Goal: Task Accomplishment & Management: Manage account settings

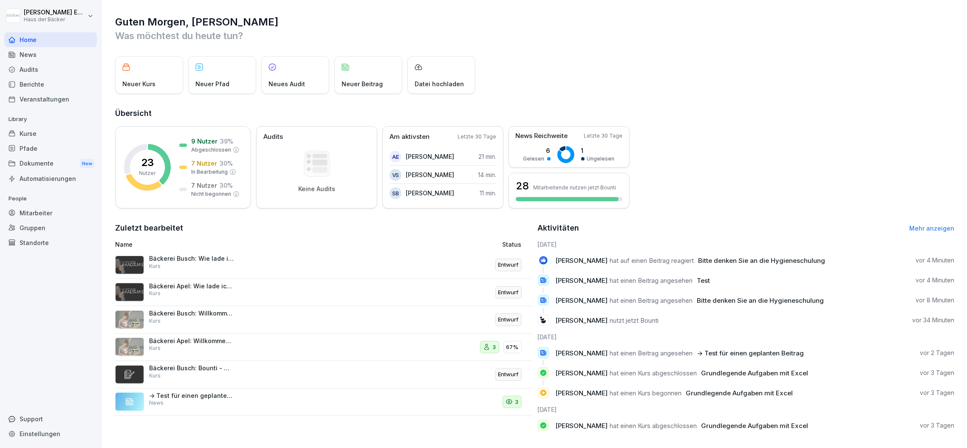
click at [76, 93] on div "Veranstaltungen" at bounding box center [50, 99] width 93 height 15
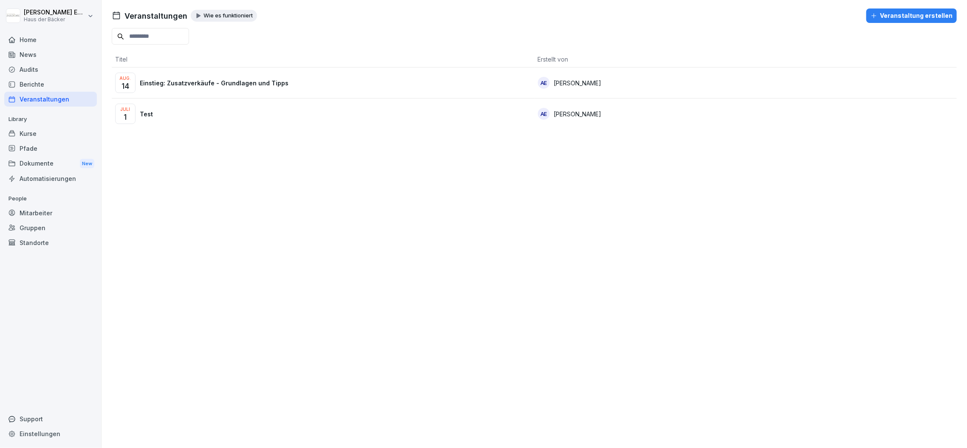
click at [904, 15] on div "Veranstaltung erstellen" at bounding box center [912, 15] width 82 height 9
click at [39, 141] on div "Pfade" at bounding box center [50, 148] width 93 height 15
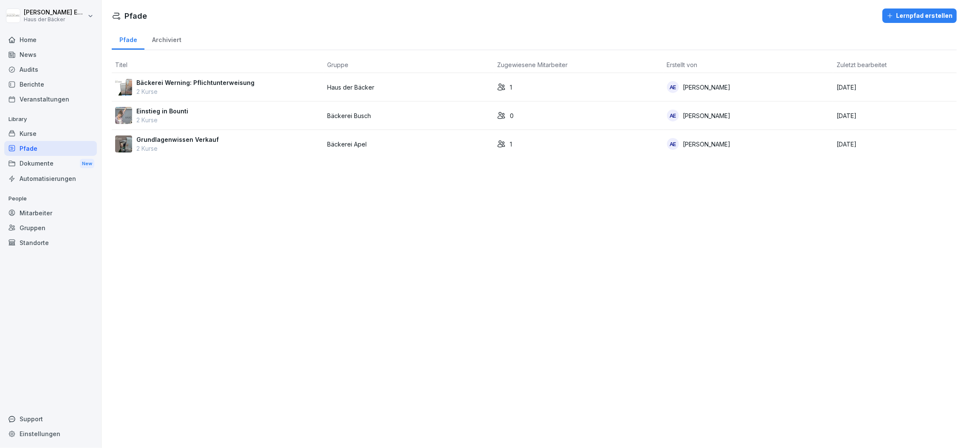
click at [204, 108] on div "Einstieg in Bounti 2 Kurse" at bounding box center [218, 116] width 206 height 18
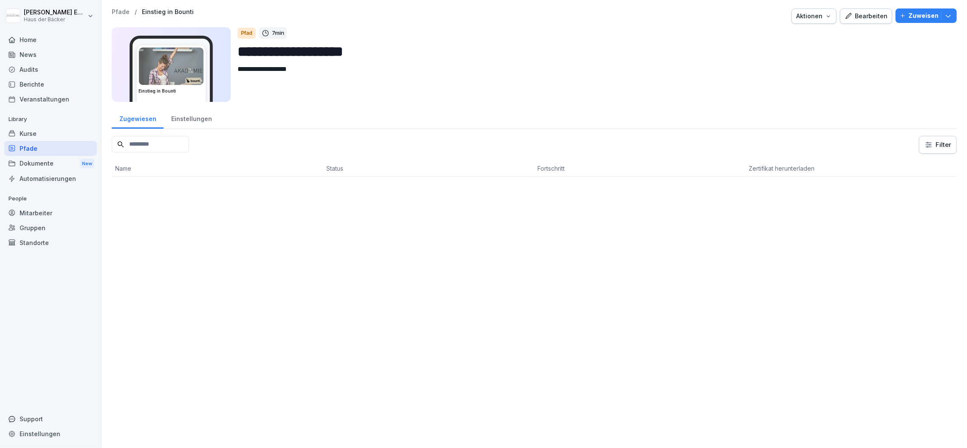
click at [845, 14] on icon "button" at bounding box center [849, 16] width 8 height 8
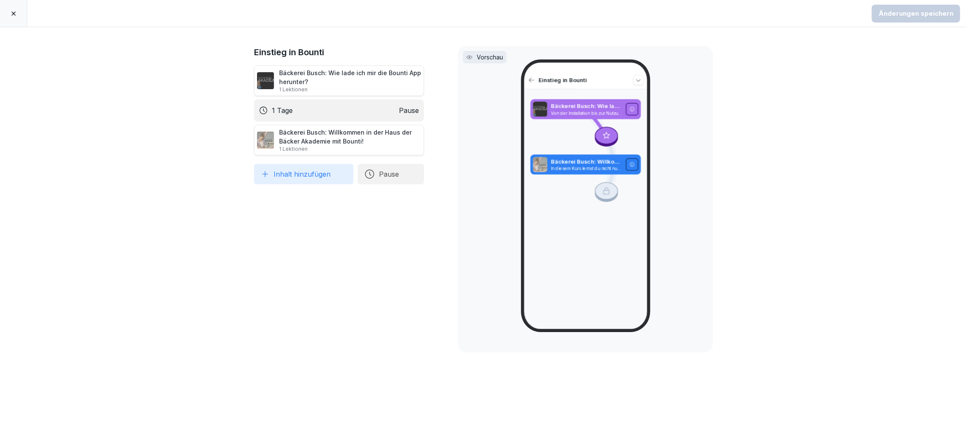
click at [310, 79] on div "Bäckerei Busch: Wie lade ich mir die Bounti App herunter? 1 Lektionen" at bounding box center [350, 80] width 142 height 25
click at [368, 174] on icon "button" at bounding box center [370, 174] width 10 height 10
click at [53, 154] on div "Einstieg in Bounti Bäckerei Busch: Wie lade ich mir die Bounti App herunter? 1 …" at bounding box center [483, 237] width 967 height 421
click at [327, 175] on button "Inhalt hinzufügen" at bounding box center [303, 174] width 99 height 20
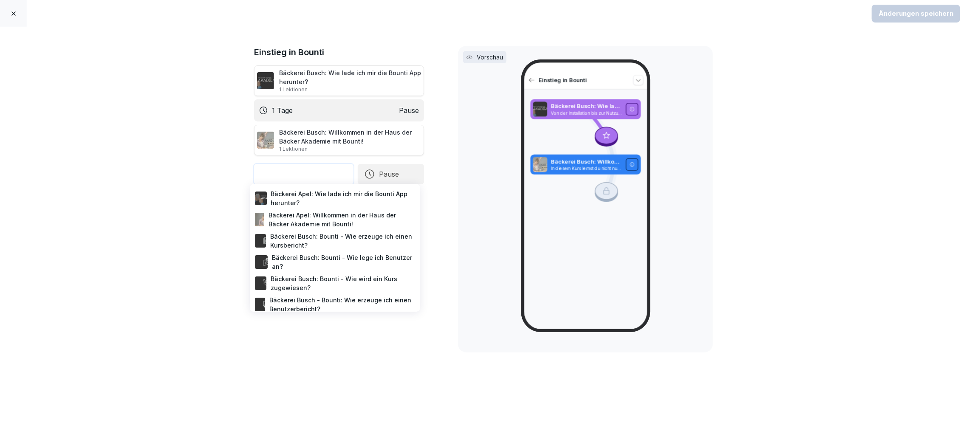
click at [311, 246] on div "Bäckerei Busch: Bounti - Wie erzeuge ich einen Kursbericht?" at bounding box center [334, 240] width 163 height 21
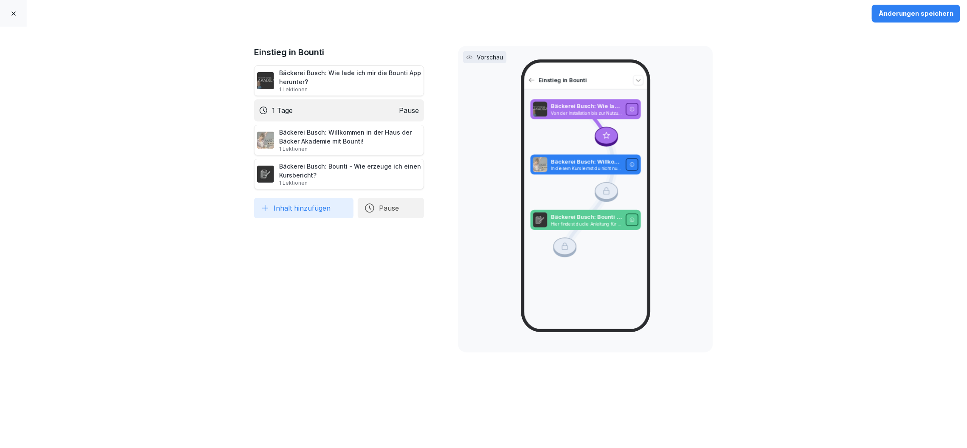
click at [370, 206] on icon "button" at bounding box center [370, 208] width 10 height 10
click at [466, 184] on div "7 Tage" at bounding box center [469, 187] width 88 height 19
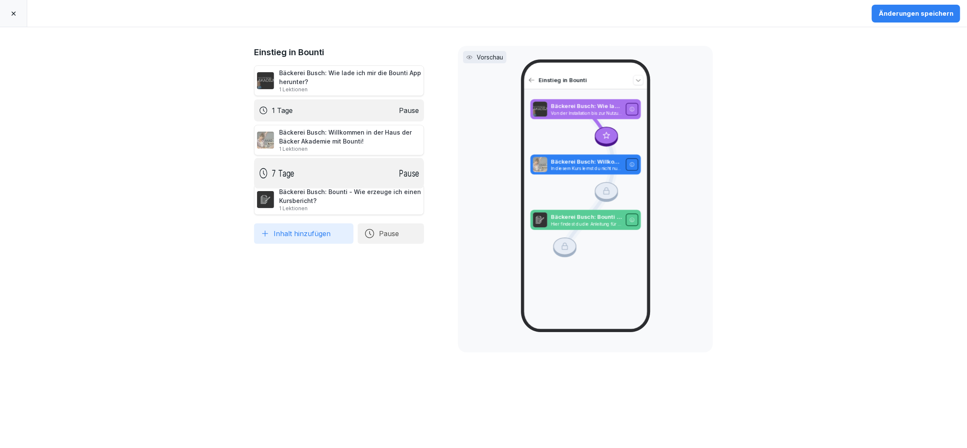
drag, startPoint x: 363, startPoint y: 202, endPoint x: 374, endPoint y: 168, distance: 36.2
click at [374, 168] on div "7 Tage Pause" at bounding box center [339, 173] width 170 height 31
click at [279, 371] on div "Einstieg in Bounti Bäckerei Busch: Wie lade ich mir die Bounti App herunter? 1 …" at bounding box center [339, 238] width 170 height 384
click at [926, 14] on div "Änderungen speichern" at bounding box center [916, 13] width 75 height 9
click at [17, 22] on div at bounding box center [13, 13] width 27 height 27
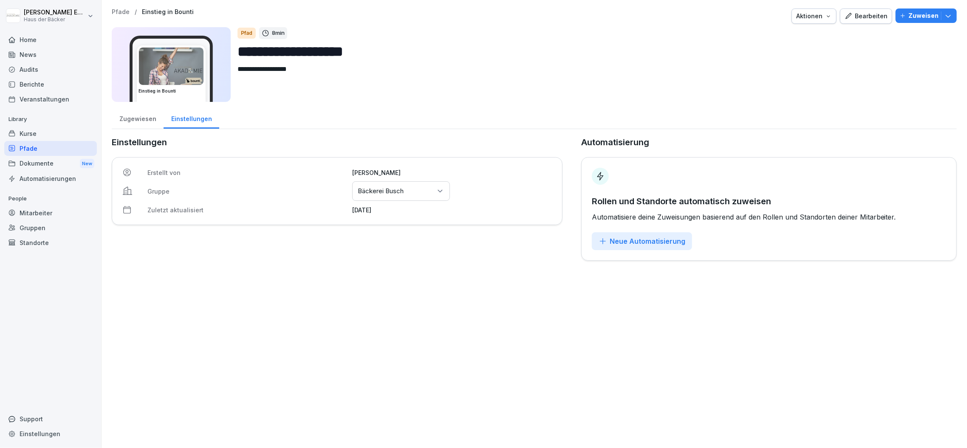
click at [47, 182] on div "Automatisierungen" at bounding box center [50, 178] width 93 height 15
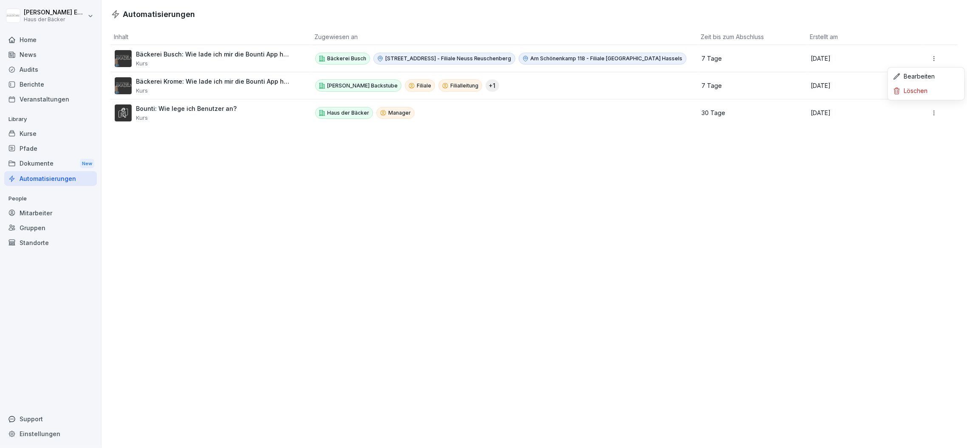
click at [926, 59] on html "[PERSON_NAME] Haus der Bäcker Home News Audits Berichte Veranstaltungen Library…" at bounding box center [483, 224] width 967 height 448
click at [923, 73] on div "Bearbeiten" at bounding box center [926, 76] width 73 height 14
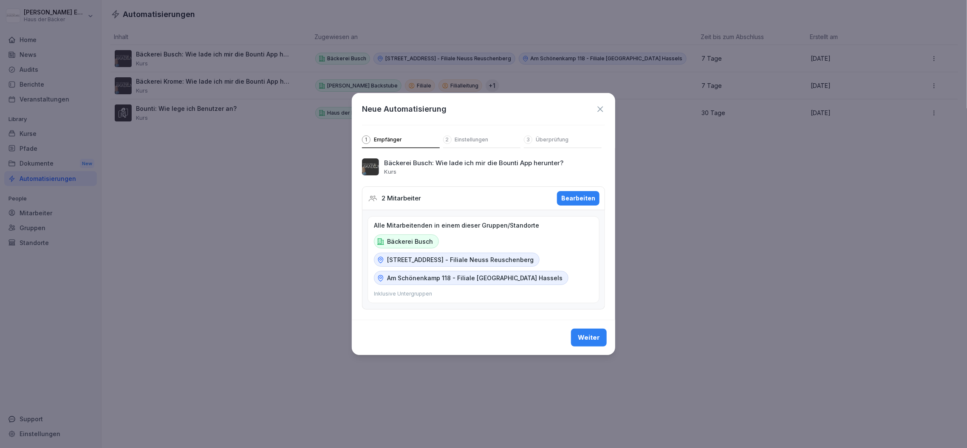
click at [601, 109] on icon at bounding box center [600, 109] width 6 height 6
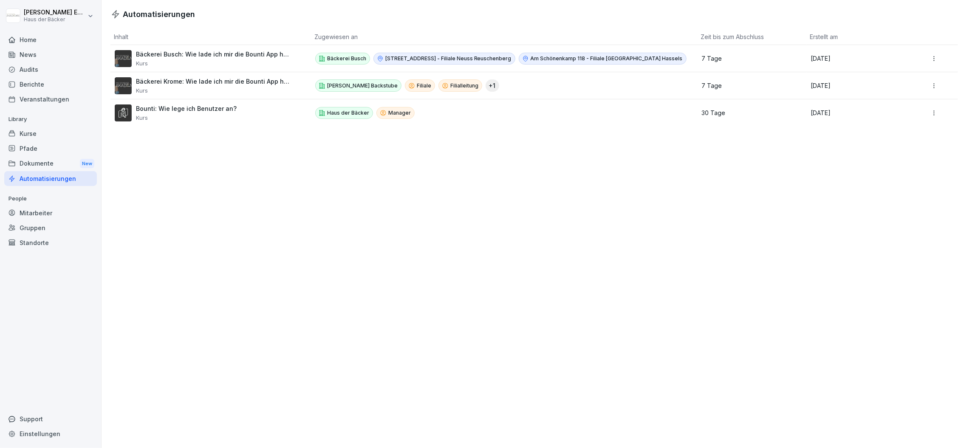
click at [62, 94] on div "Veranstaltungen" at bounding box center [50, 99] width 93 height 15
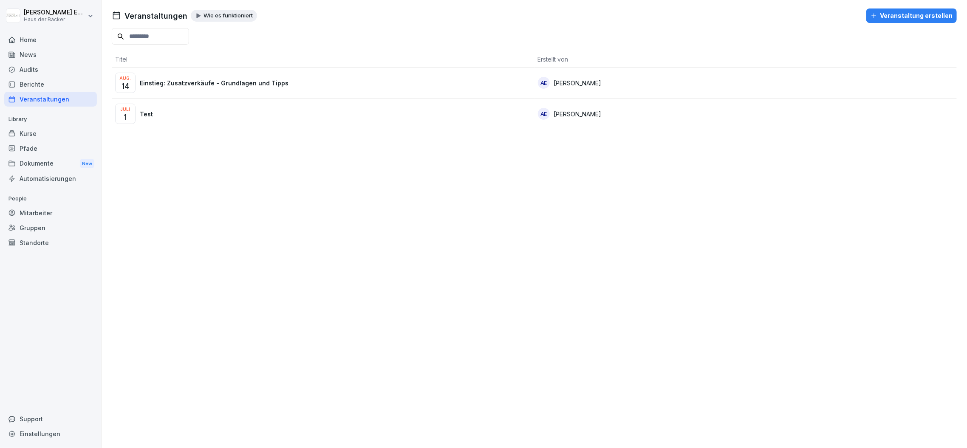
click at [897, 12] on div "Veranstaltung erstellen" at bounding box center [912, 15] width 82 height 9
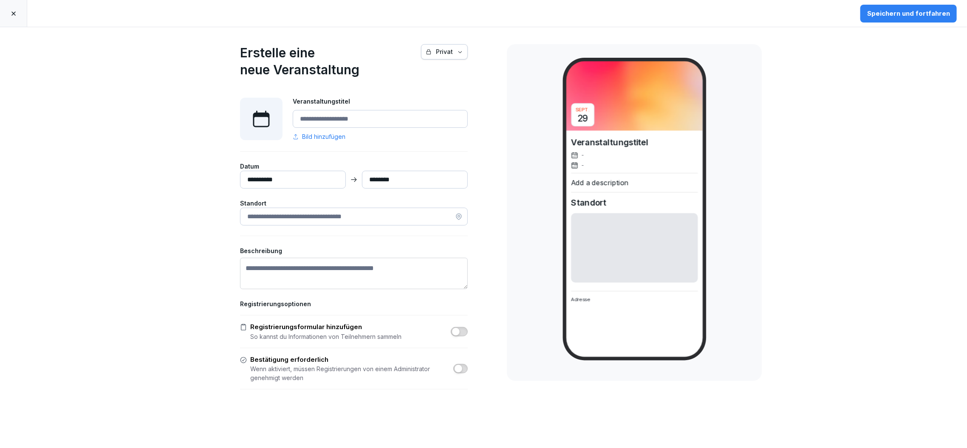
click at [330, 117] on input "Veranstaltungstitel" at bounding box center [380, 119] width 175 height 18
click at [298, 181] on input "**********" at bounding box center [293, 180] width 106 height 18
drag, startPoint x: 309, startPoint y: 121, endPoint x: 282, endPoint y: 119, distance: 26.8
click at [280, 119] on div "Veranstaltungstitel **** Bild hinzufügen" at bounding box center [354, 119] width 228 height 44
type input "**********"
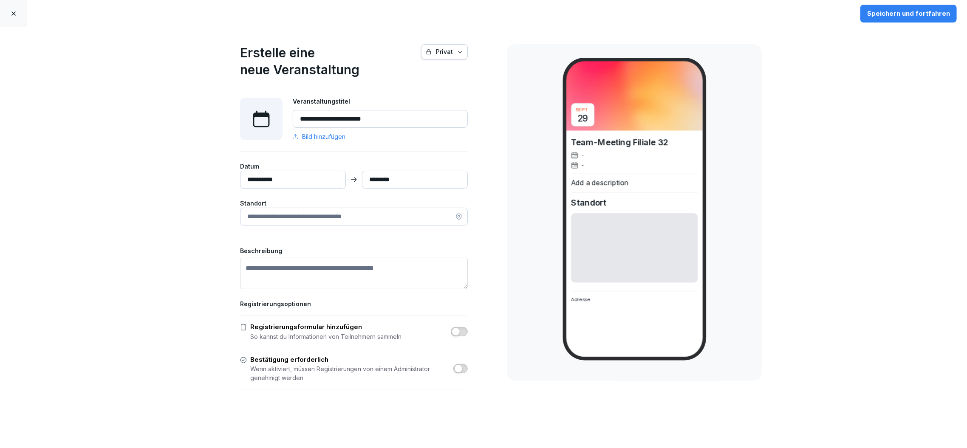
click at [326, 176] on input "**********" at bounding box center [293, 180] width 106 height 18
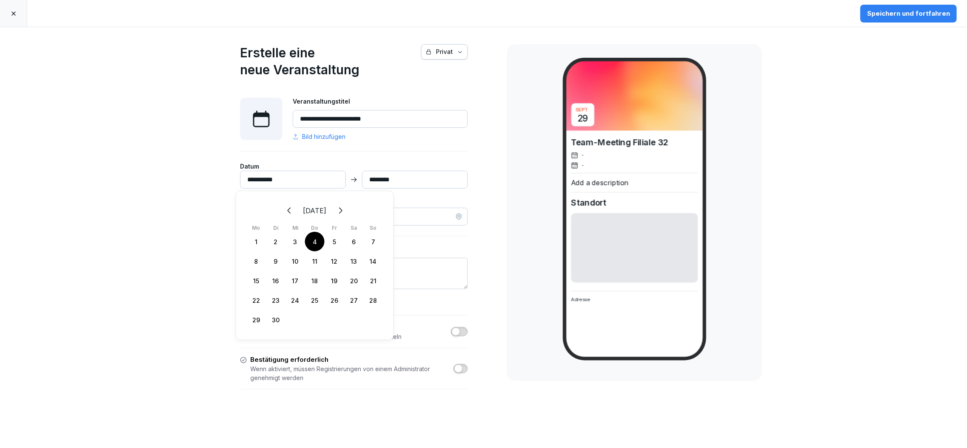
click at [313, 240] on div "4" at bounding box center [315, 242] width 20 height 20
click at [396, 178] on input "********" at bounding box center [415, 180] width 106 height 18
type input "**********"
type input "*********"
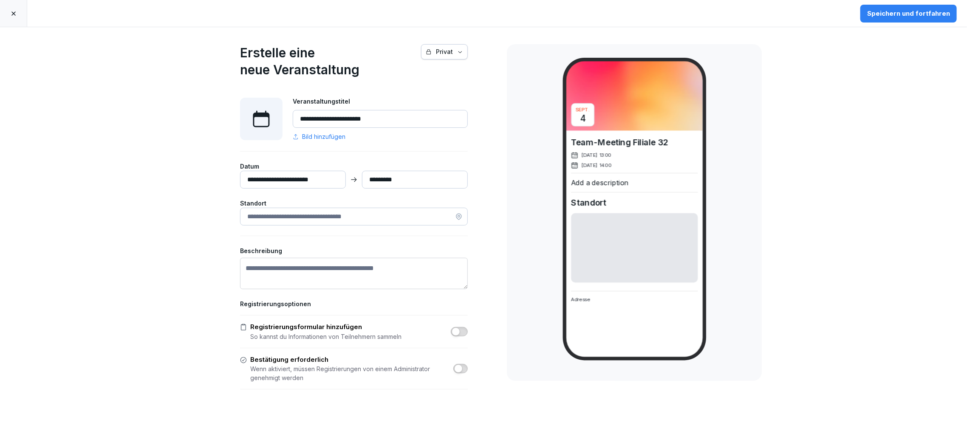
click at [377, 219] on input at bounding box center [354, 217] width 228 height 18
click at [370, 262] on textarea "Beschreibung" at bounding box center [354, 273] width 228 height 31
click at [349, 221] on input at bounding box center [354, 217] width 228 height 18
click at [453, 212] on input at bounding box center [354, 217] width 228 height 18
click at [431, 215] on input at bounding box center [354, 217] width 228 height 18
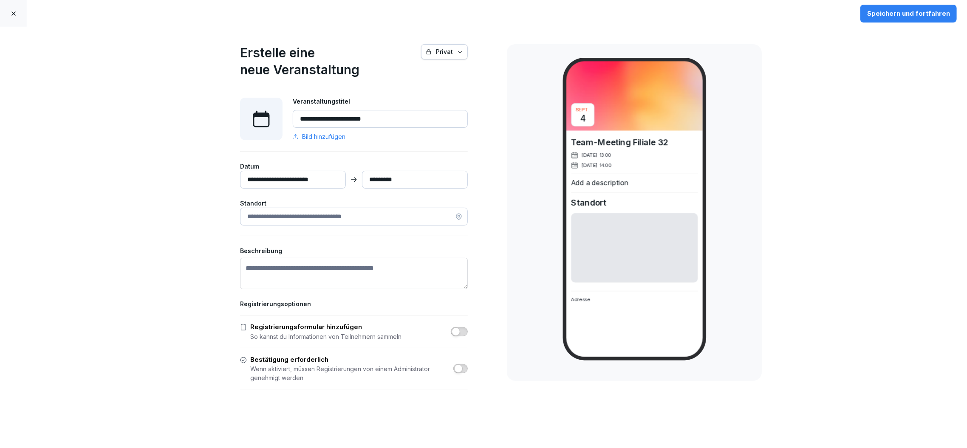
click at [431, 215] on input at bounding box center [354, 217] width 228 height 18
click at [396, 223] on input at bounding box center [354, 217] width 228 height 18
click at [450, 218] on input at bounding box center [354, 217] width 228 height 18
click at [455, 218] on icon at bounding box center [459, 217] width 8 height 8
click at [415, 216] on input at bounding box center [354, 217] width 228 height 18
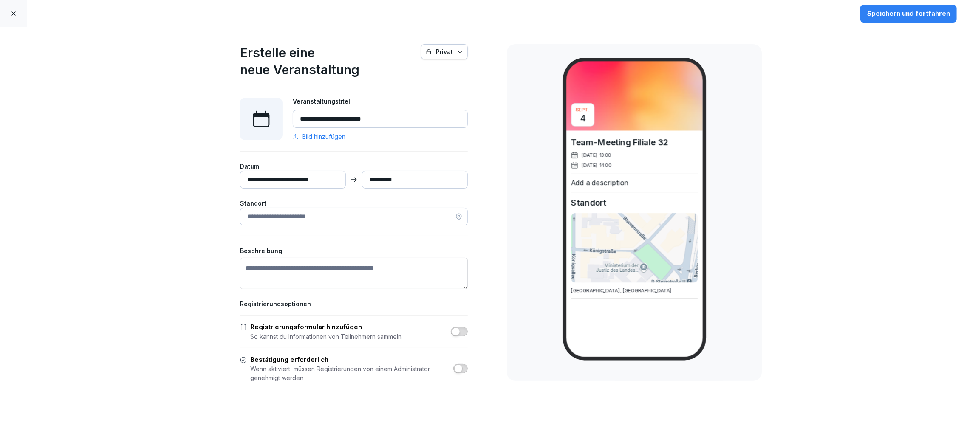
type input "**********"
click at [342, 272] on textarea "Beschreibung" at bounding box center [354, 273] width 228 height 31
click at [459, 332] on button "button" at bounding box center [459, 331] width 17 height 9
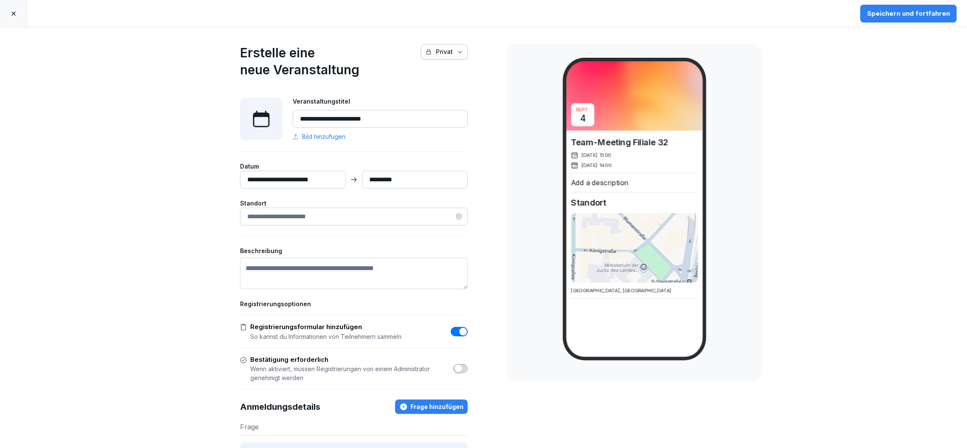
scroll to position [118, 0]
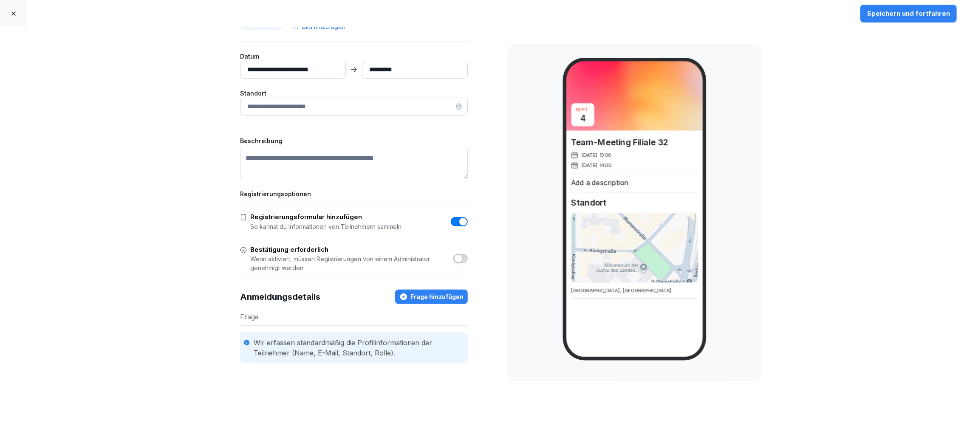
click at [461, 218] on span "button" at bounding box center [463, 222] width 8 height 8
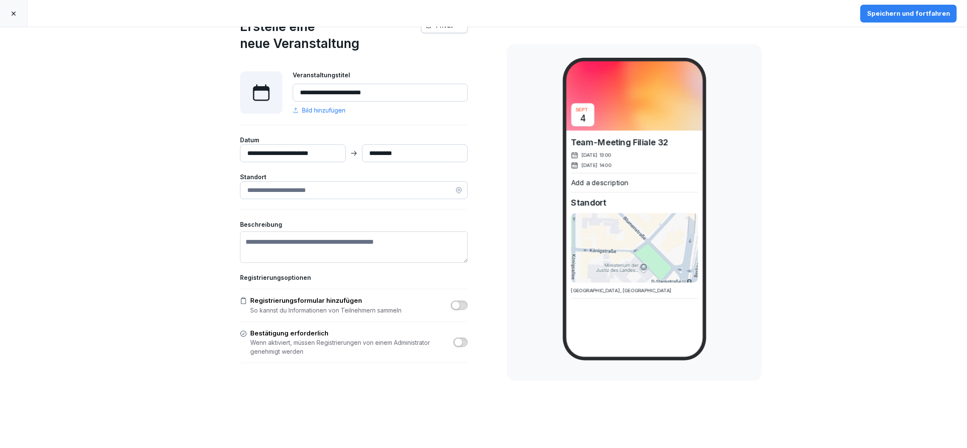
scroll to position [34, 0]
click at [462, 338] on button "button" at bounding box center [460, 342] width 14 height 9
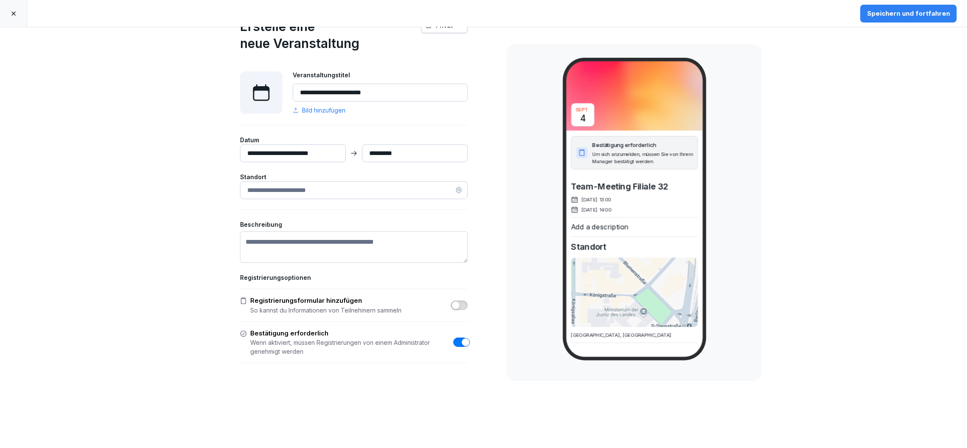
click at [453, 338] on button "button" at bounding box center [460, 342] width 14 height 9
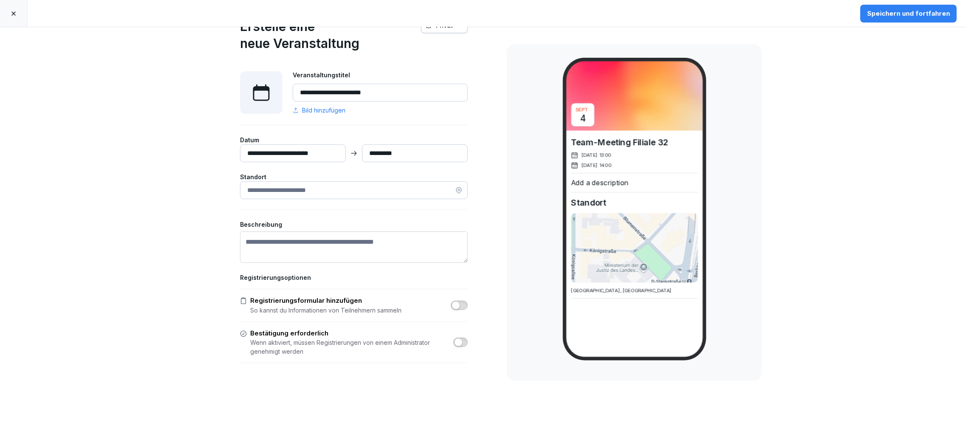
click at [932, 12] on div "Speichern und fortfahren" at bounding box center [908, 13] width 83 height 9
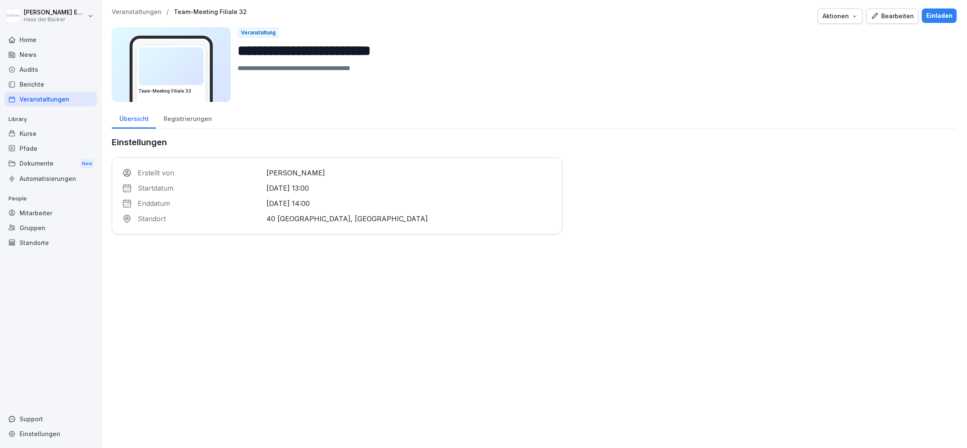
click at [152, 48] on div at bounding box center [171, 66] width 65 height 37
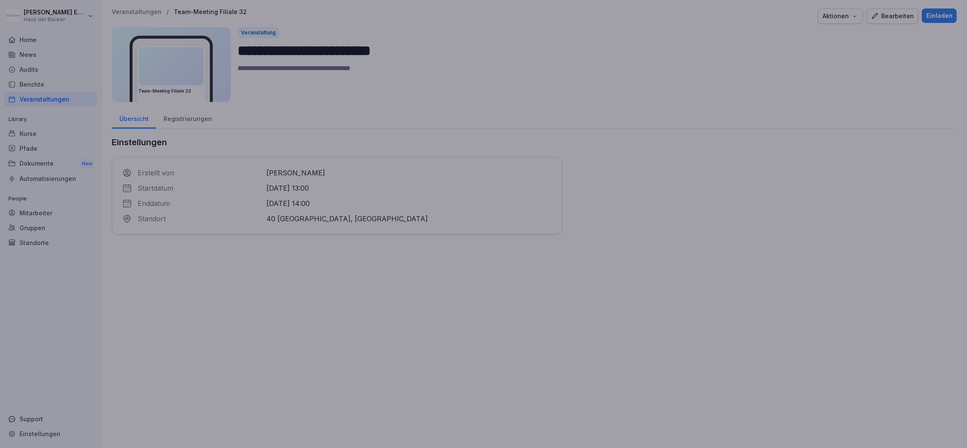
click at [263, 243] on div at bounding box center [483, 224] width 967 height 448
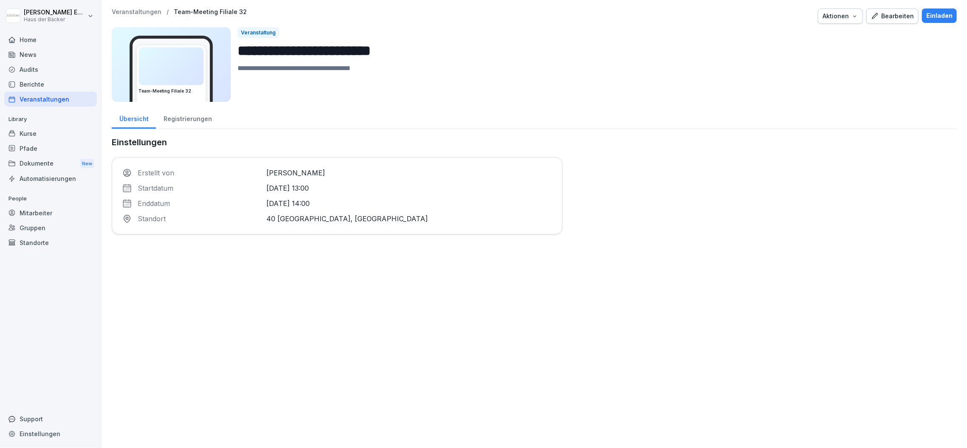
click at [62, 215] on div "Mitarbeiter" at bounding box center [50, 213] width 93 height 15
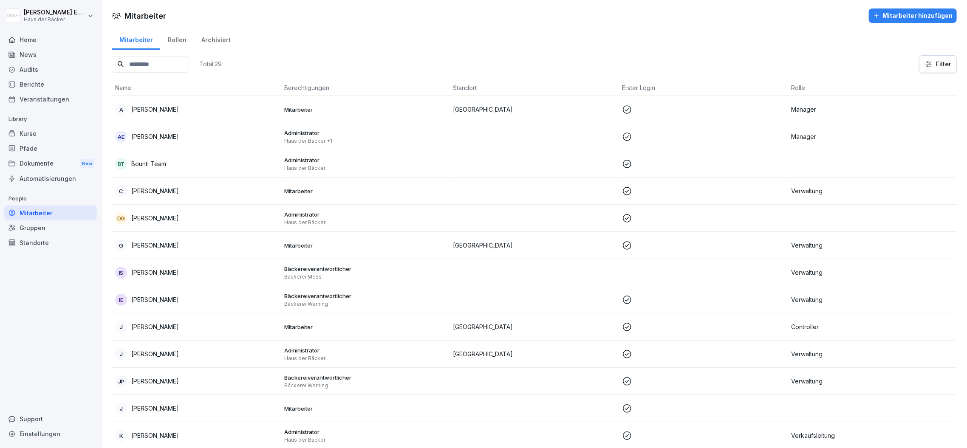
click at [923, 22] on button "Mitarbeiter hinzufügen" at bounding box center [913, 15] width 88 height 14
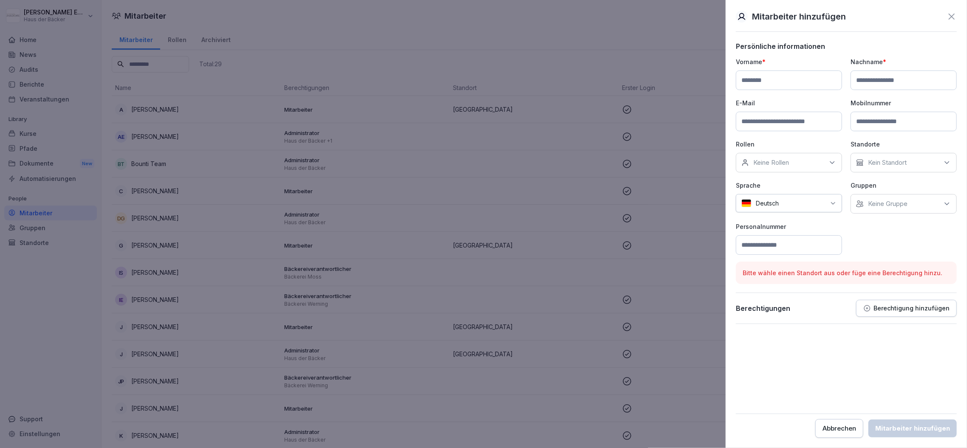
click at [881, 122] on input at bounding box center [904, 122] width 106 height 20
click at [829, 169] on div "Keine Rollen" at bounding box center [789, 163] width 106 height 20
click at [830, 226] on div "Verkaufsleitung" at bounding box center [791, 234] width 105 height 16
click at [900, 233] on div "Vorname * Nachname * E-Mail Mobilnummer Rollen Keine Rollen Verkaufsleitung Aus…" at bounding box center [846, 156] width 221 height 198
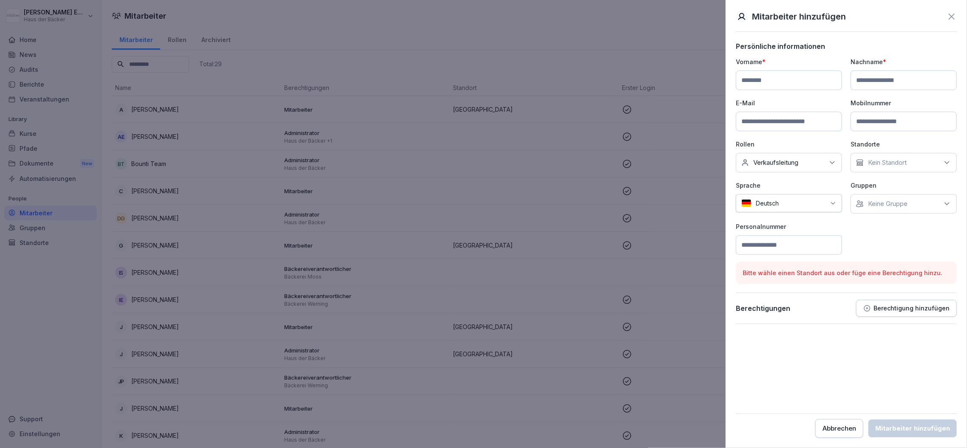
click at [898, 161] on p "Kein Standort" at bounding box center [887, 163] width 39 height 8
click at [901, 227] on label "Am Parir 2 - MOSS im REWE Markt Pley – [GEOGRAPHIC_DATA]" at bounding box center [910, 225] width 90 height 23
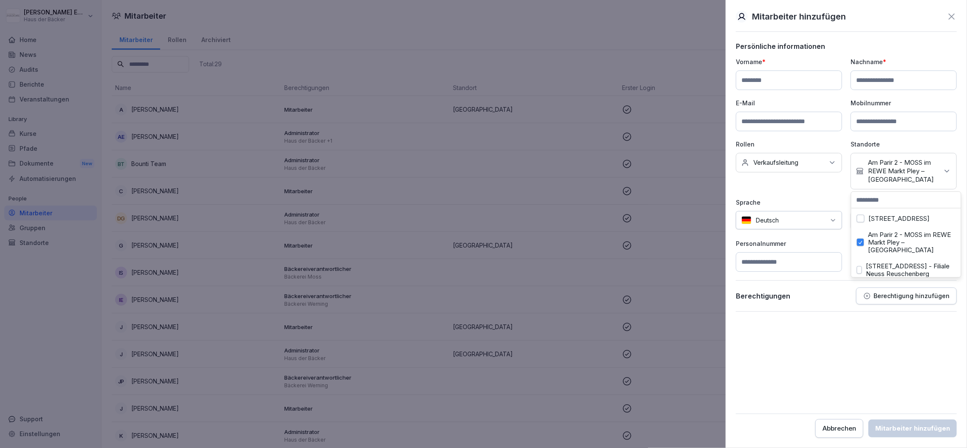
click at [887, 244] on label "Am Parir 2 - MOSS im REWE Markt Pley – [GEOGRAPHIC_DATA]" at bounding box center [912, 242] width 87 height 23
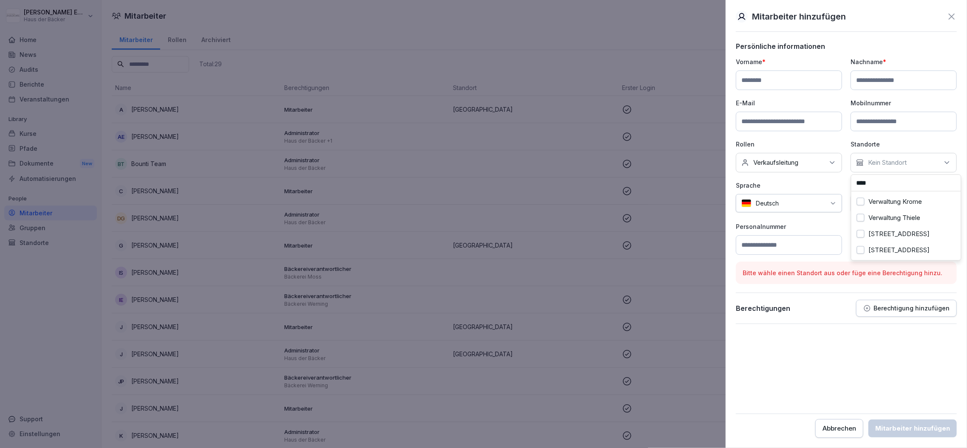
scroll to position [136, 0]
drag, startPoint x: 898, startPoint y: 184, endPoint x: 825, endPoint y: 190, distance: 72.5
click at [827, 188] on div "Vorname * Nachname * E-Mail Mobilnummer Rollen Keine Rollen Verkaufsleitung Sta…" at bounding box center [846, 156] width 221 height 198
type input "*"
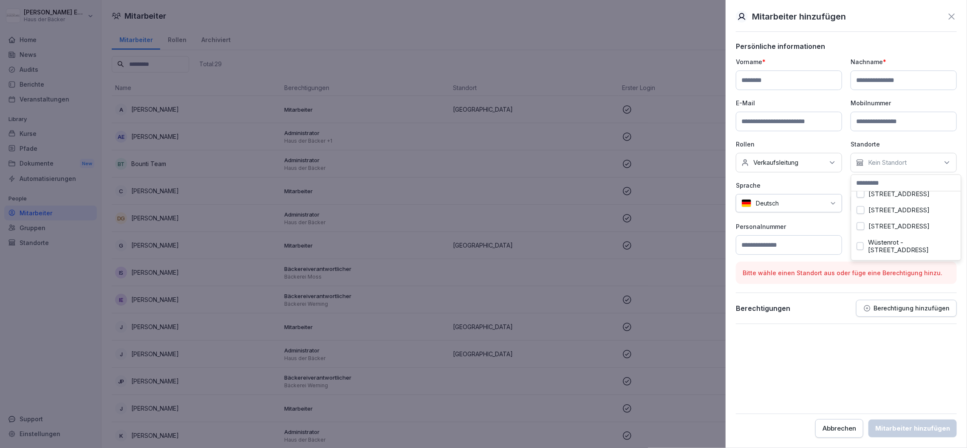
click at [835, 226] on p "Personalnummer" at bounding box center [789, 226] width 106 height 9
click at [873, 212] on div "Keine Gruppe" at bounding box center [904, 204] width 106 height 20
click at [887, 276] on label "Bäckerei Busch" at bounding box center [892, 275] width 46 height 8
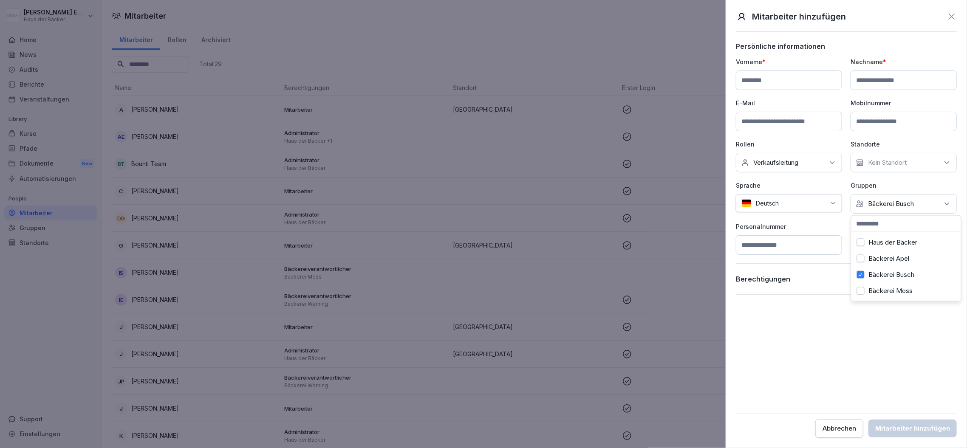
click at [886, 185] on p "Gruppen" at bounding box center [904, 185] width 106 height 9
click at [823, 243] on input at bounding box center [789, 245] width 106 height 20
click at [895, 277] on p "Berechtigung hinzufügen" at bounding box center [912, 279] width 76 height 7
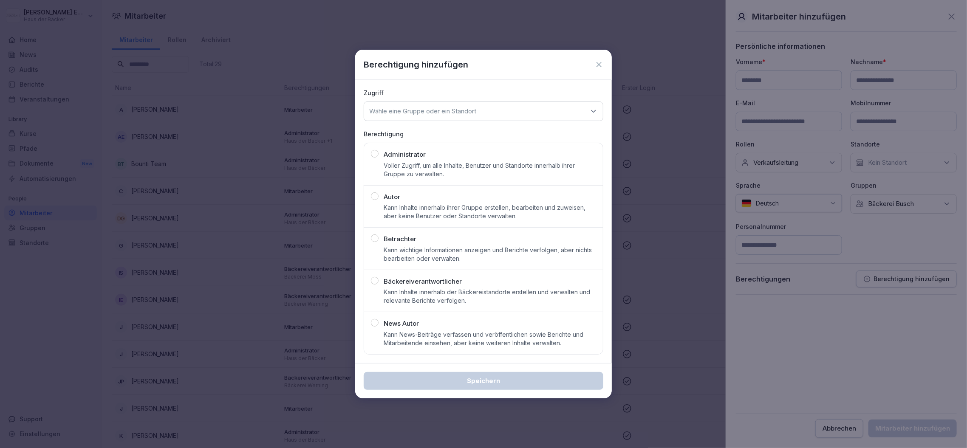
click at [549, 112] on div "Wähle eine Gruppe oder ein Standort" at bounding box center [484, 112] width 240 height 20
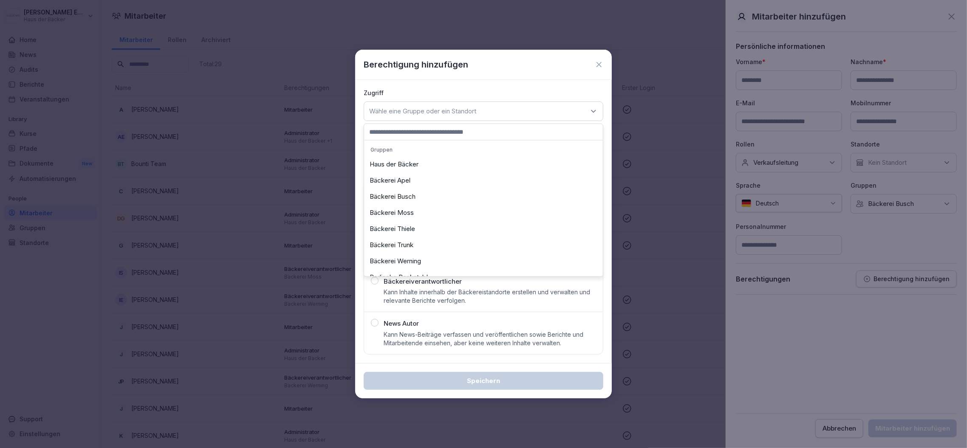
click at [513, 189] on div "Bäckerei Busch" at bounding box center [483, 197] width 235 height 16
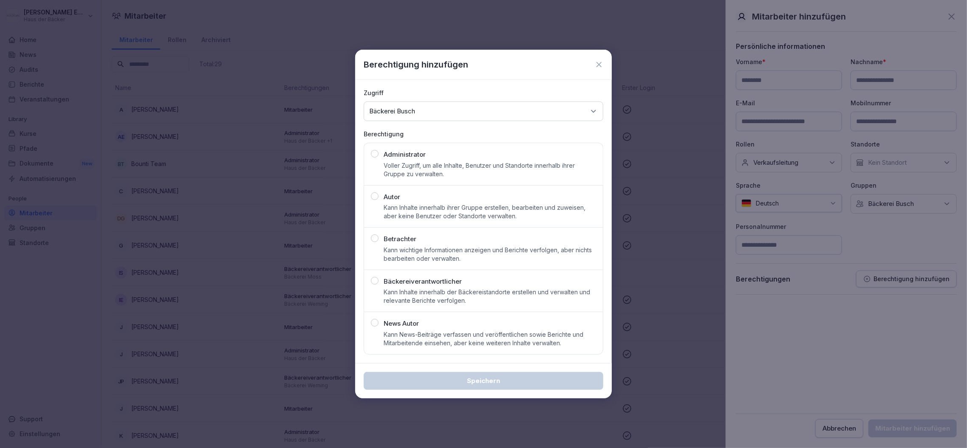
click at [466, 281] on div "Bäckereiverantwortlicher Kann Inhalte innerhalb der Bäckereistandorte erstellen…" at bounding box center [490, 291] width 212 height 28
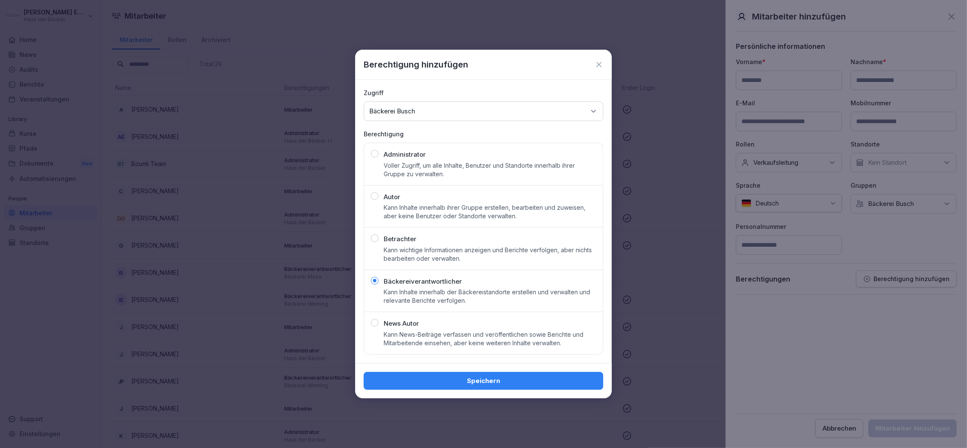
click at [485, 378] on div "Speichern" at bounding box center [484, 381] width 226 height 9
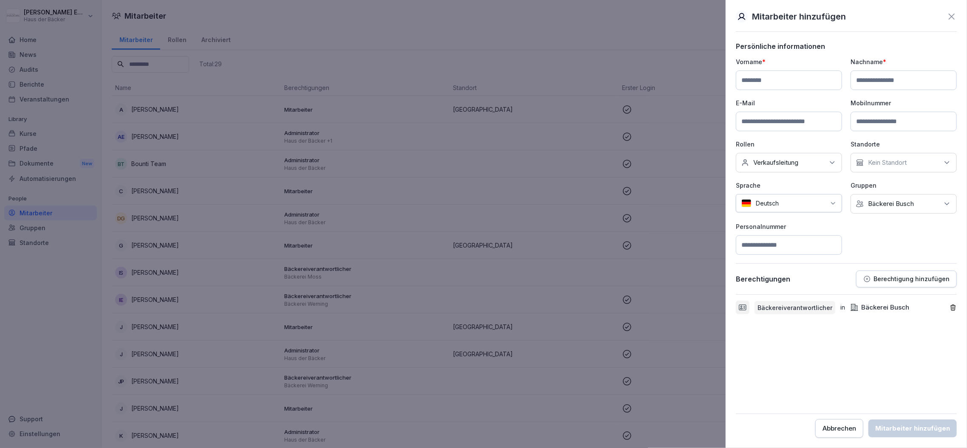
click at [953, 17] on icon at bounding box center [952, 16] width 10 height 10
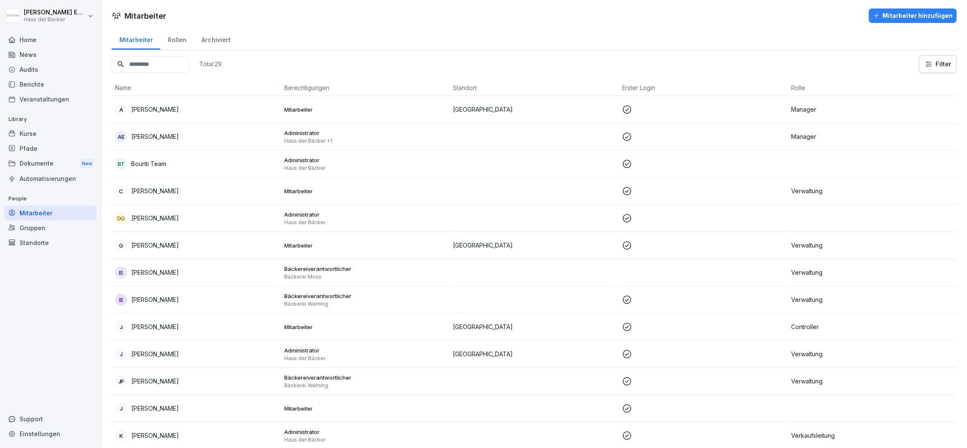
click at [339, 106] on p "Mitarbeiter" at bounding box center [365, 110] width 162 height 8
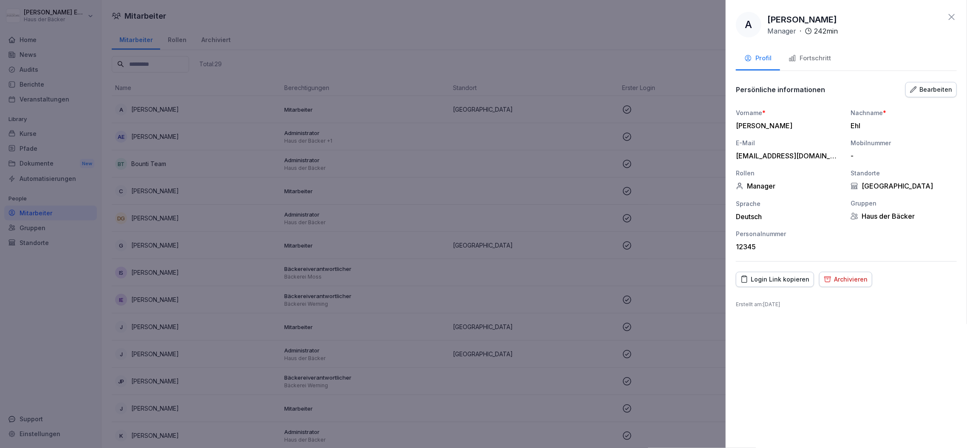
click at [943, 85] on div "Bearbeiten" at bounding box center [931, 89] width 42 height 9
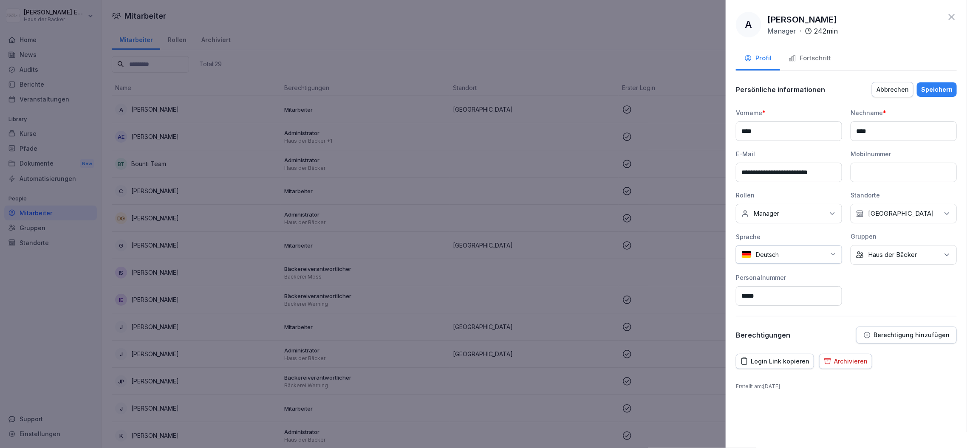
click at [828, 59] on div "Fortschritt" at bounding box center [810, 59] width 42 height 10
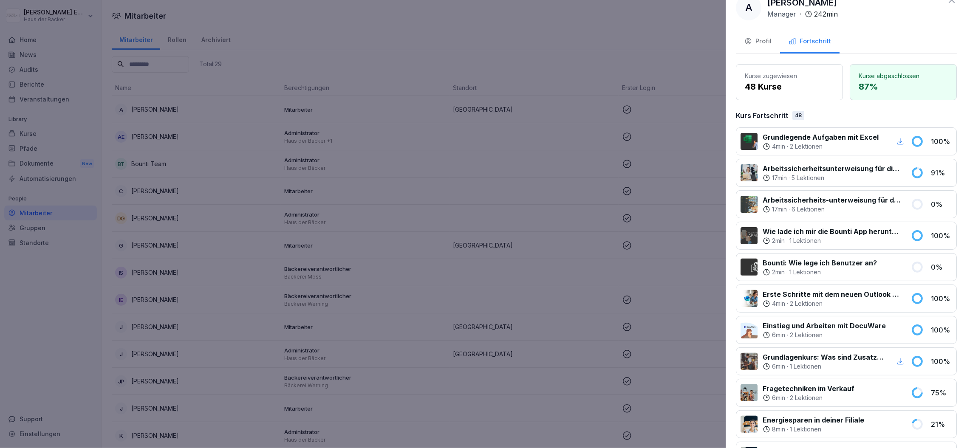
scroll to position [0, 0]
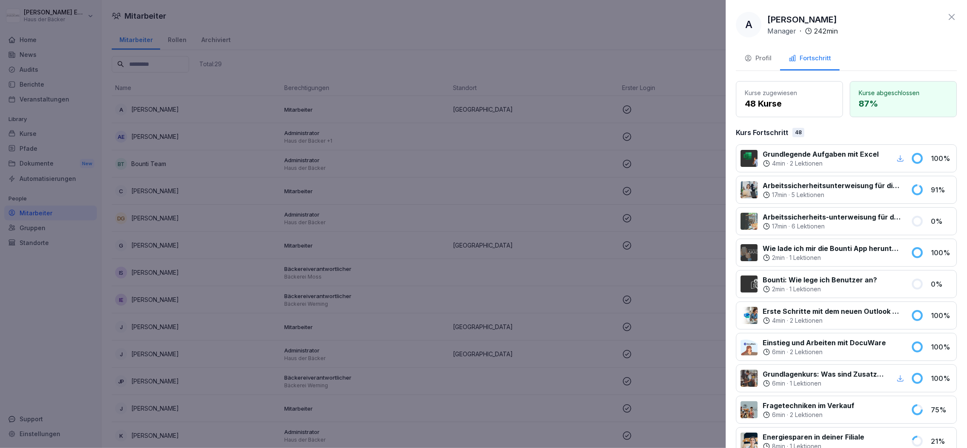
click at [765, 61] on div "Profil" at bounding box center [758, 59] width 27 height 10
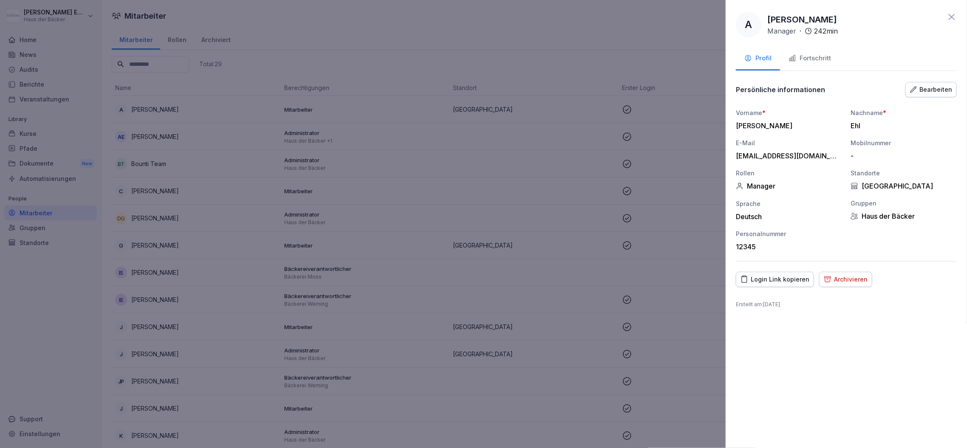
click at [945, 91] on div "Bearbeiten" at bounding box center [931, 89] width 42 height 9
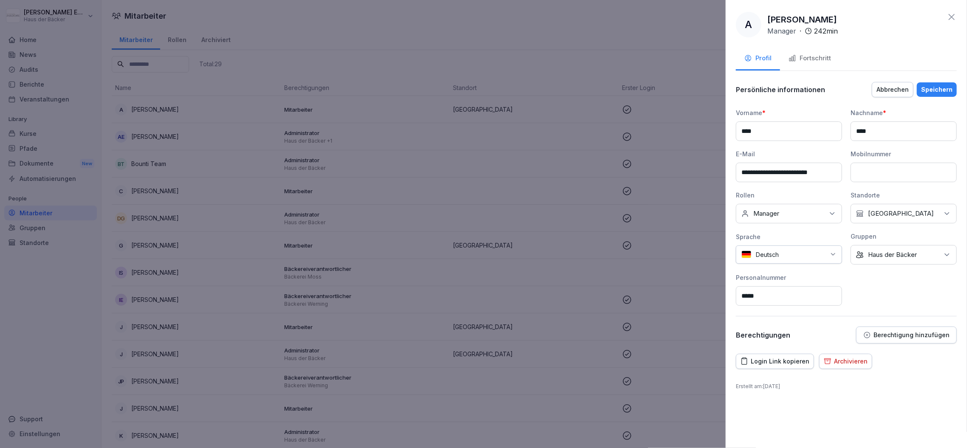
click at [923, 332] on p "Berechtigung hinzufügen" at bounding box center [912, 335] width 76 height 7
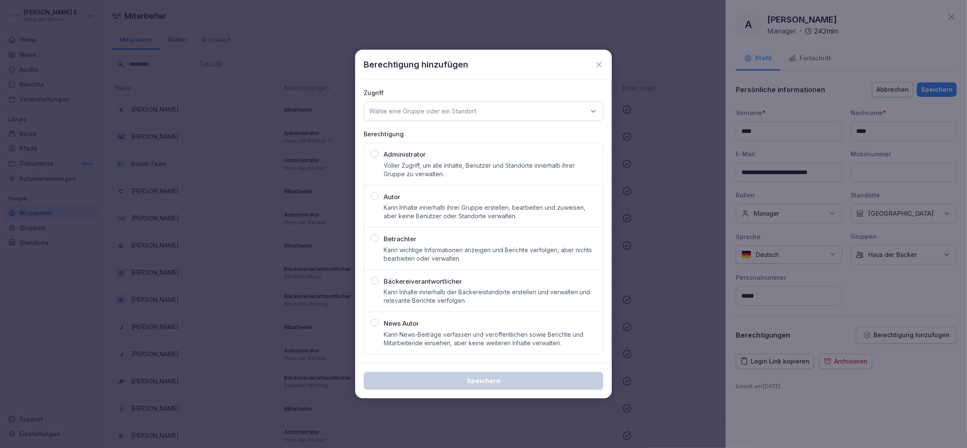
click at [549, 108] on div "Wähle eine Gruppe oder ein Standort" at bounding box center [484, 112] width 240 height 20
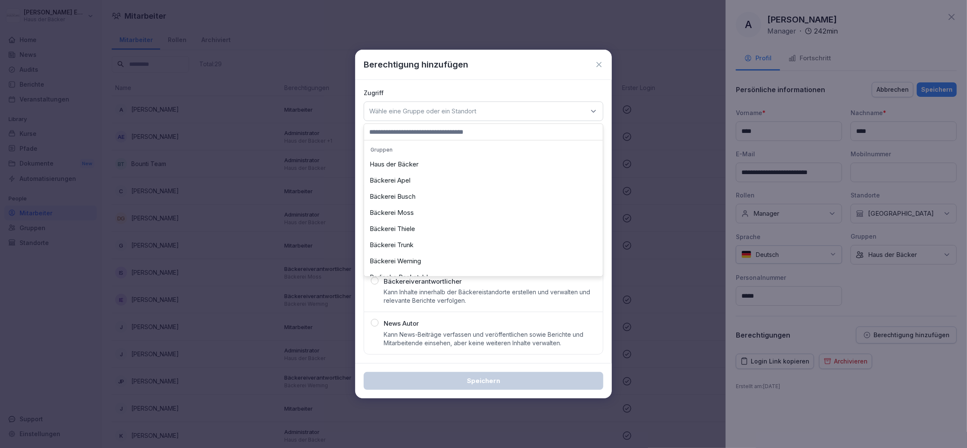
click at [515, 195] on div "Bäckerei Busch" at bounding box center [483, 197] width 235 height 16
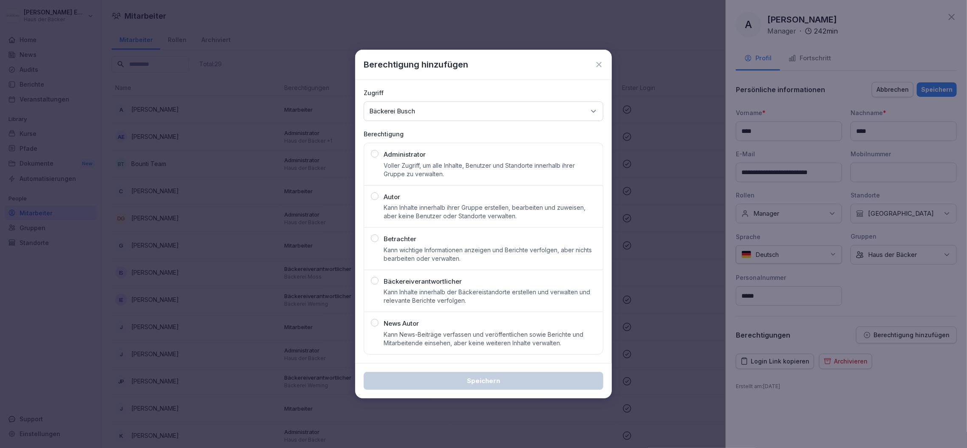
click at [602, 62] on icon at bounding box center [599, 64] width 8 height 8
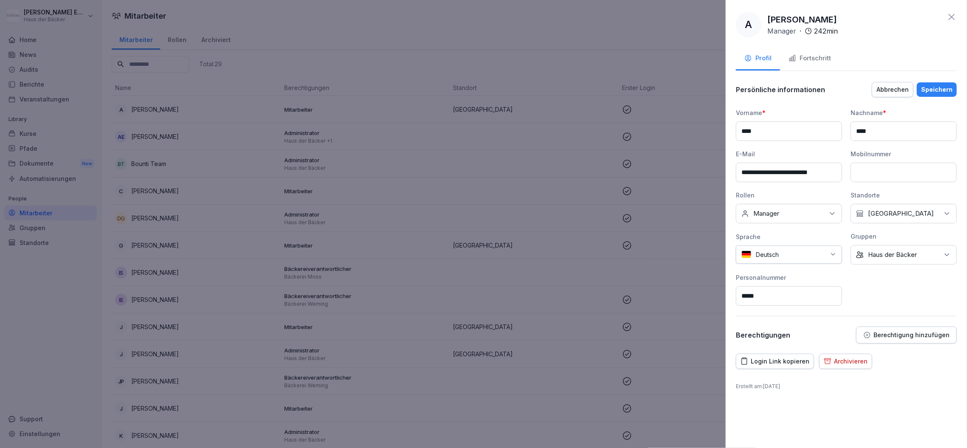
click at [953, 17] on icon at bounding box center [952, 17] width 10 height 10
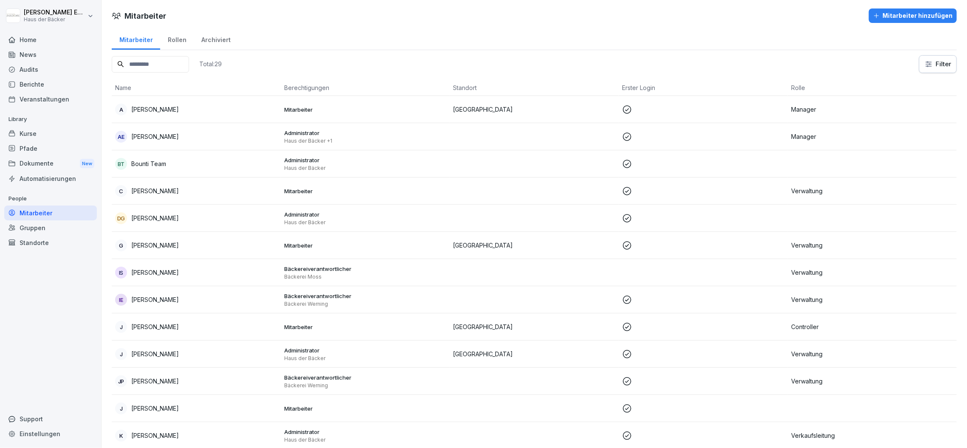
click at [175, 41] on div "Rollen" at bounding box center [177, 39] width 34 height 22
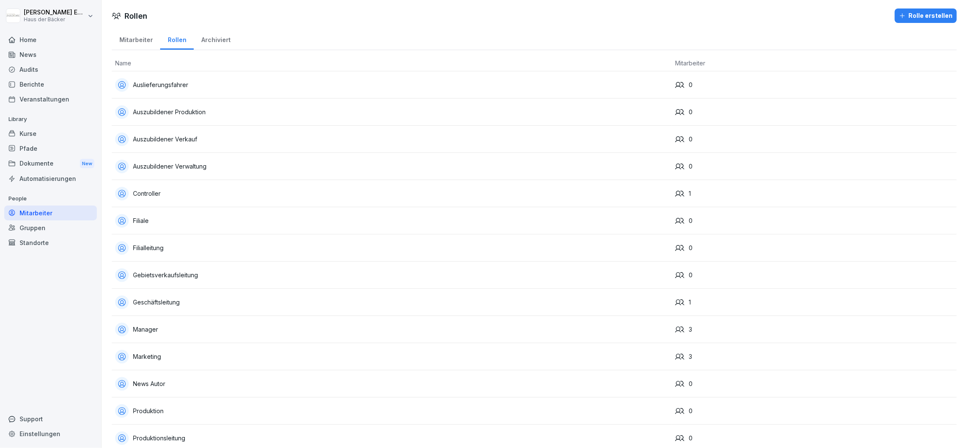
click at [149, 41] on div "Mitarbeiter" at bounding box center [136, 39] width 48 height 22
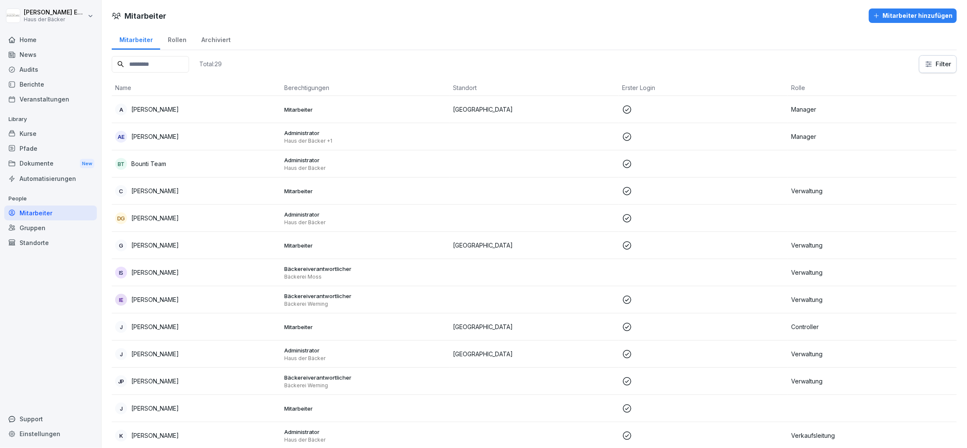
click at [943, 64] on html "[PERSON_NAME] Haus der Bäcker Home News Audits Berichte Veranstaltungen Library…" at bounding box center [483, 224] width 967 height 448
click at [214, 42] on html "[PERSON_NAME] Haus der Bäcker Home News Audits Berichte Veranstaltungen Library…" at bounding box center [483, 224] width 967 height 448
click at [214, 42] on div "Archiviert" at bounding box center [216, 39] width 44 height 22
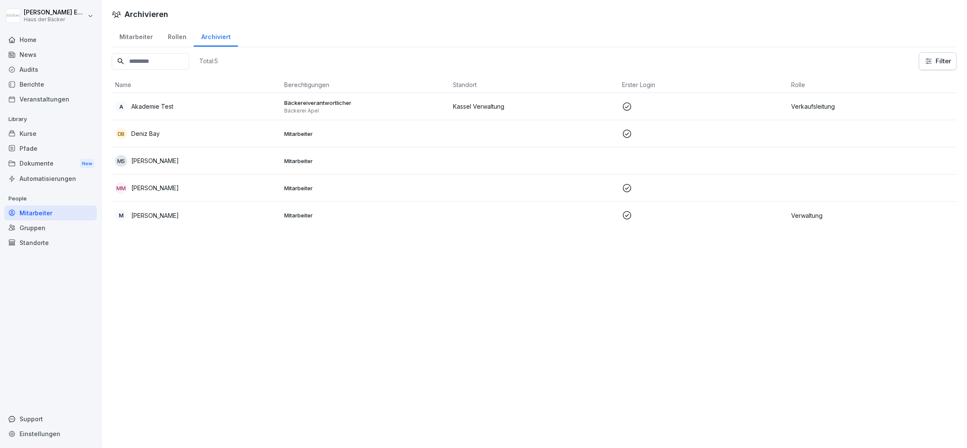
click at [142, 43] on div "Mitarbeiter" at bounding box center [136, 36] width 48 height 22
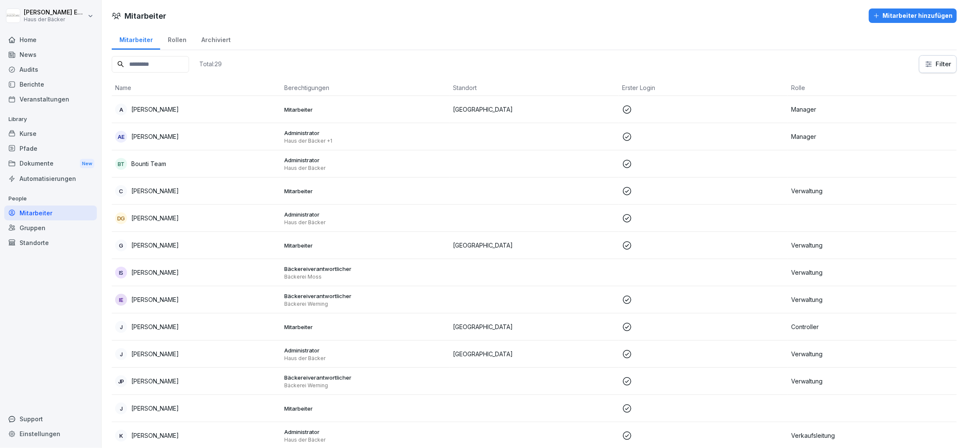
click at [41, 263] on div "Home News Audits Berichte Veranstaltungen Library Kurse Pfade Dokumente New Aut…" at bounding box center [50, 235] width 93 height 417
click at [44, 242] on div "Standorte" at bounding box center [50, 242] width 93 height 15
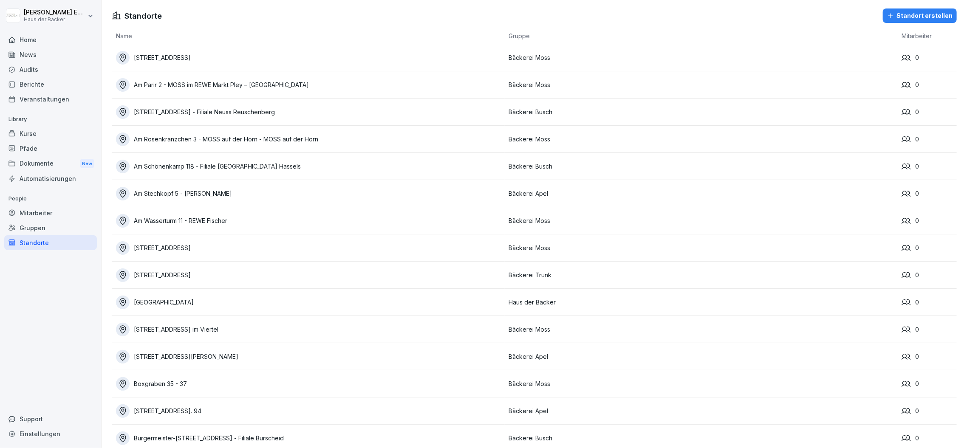
click at [44, 225] on div "Gruppen" at bounding box center [50, 228] width 93 height 15
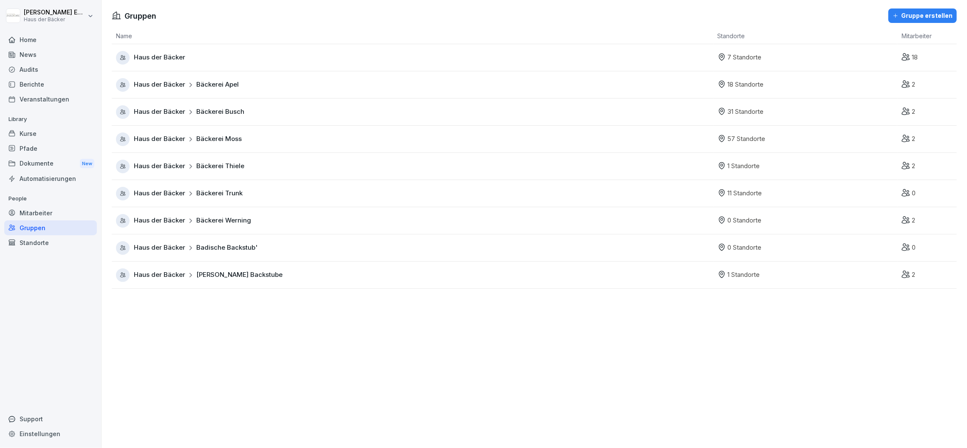
click at [46, 235] on div "Gruppen" at bounding box center [50, 228] width 93 height 15
click at [46, 237] on div "Standorte" at bounding box center [50, 242] width 93 height 15
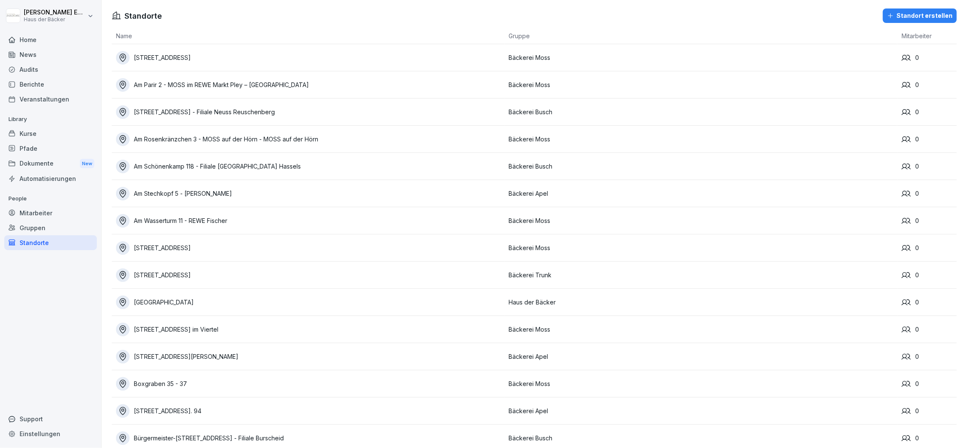
click at [65, 224] on div "Gruppen" at bounding box center [50, 228] width 93 height 15
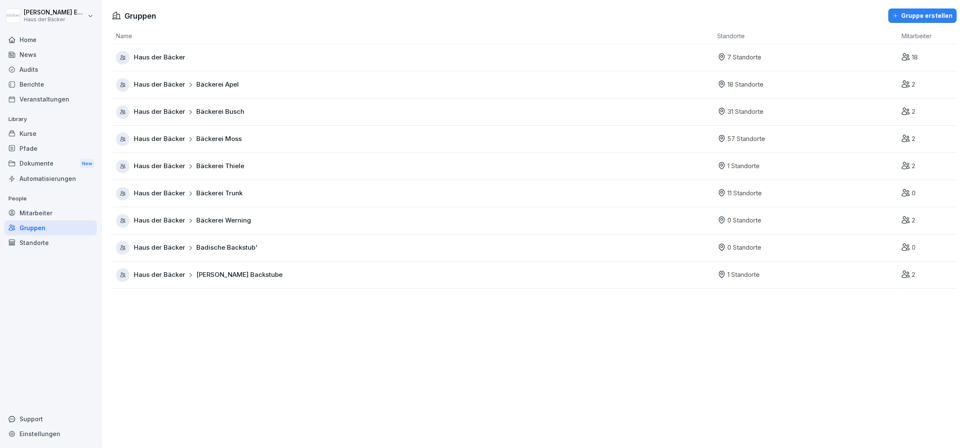
click at [57, 34] on div "Home" at bounding box center [50, 39] width 93 height 15
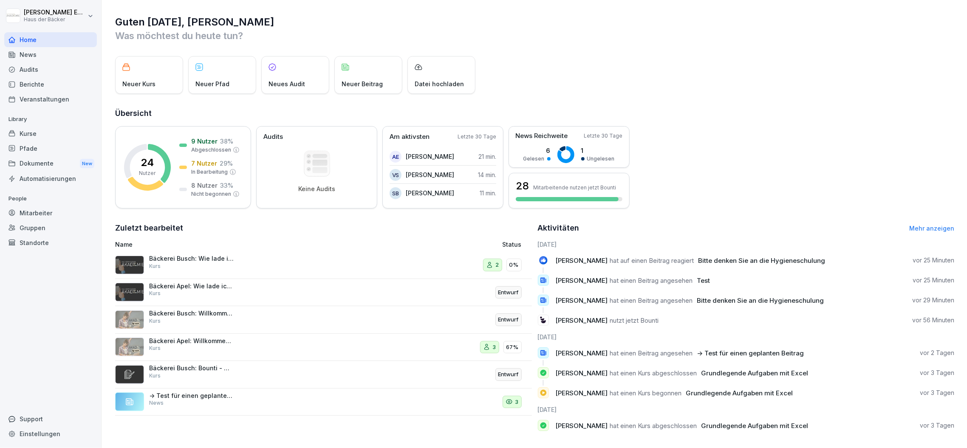
click at [42, 219] on div "Mitarbeiter" at bounding box center [50, 213] width 93 height 15
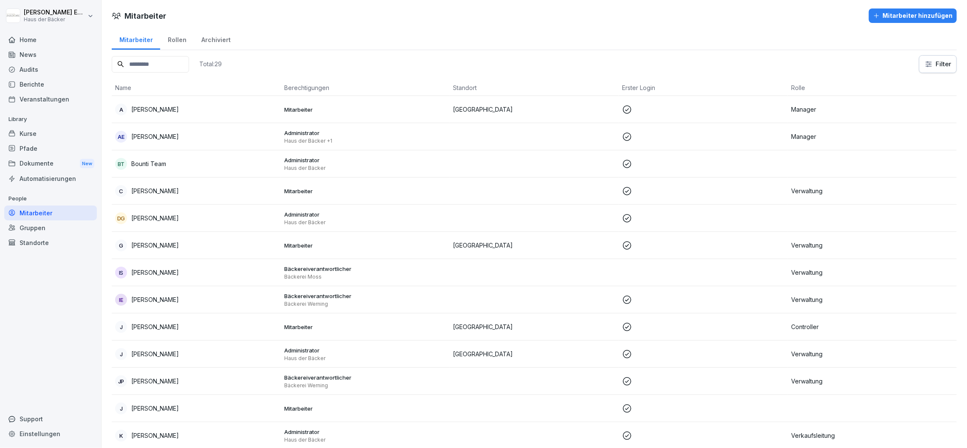
click at [150, 118] on td "A [PERSON_NAME]" at bounding box center [196, 109] width 169 height 27
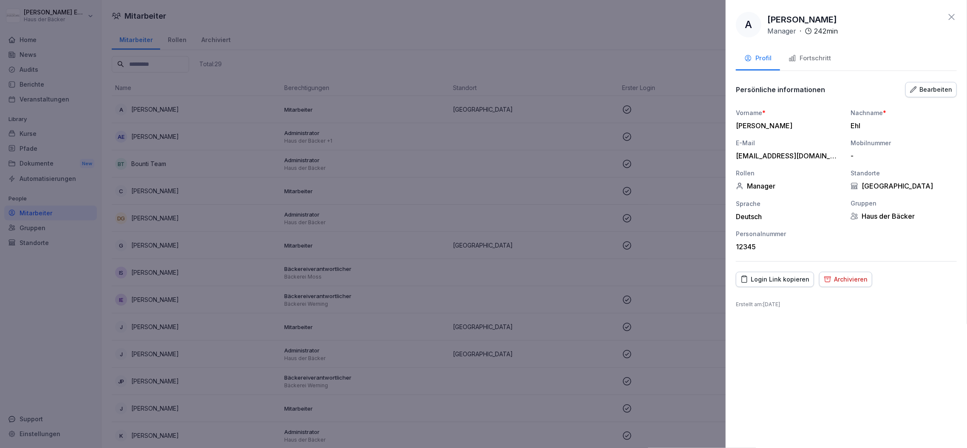
click at [758, 280] on div "Login Link kopieren" at bounding box center [775, 279] width 69 height 9
click at [550, 149] on div at bounding box center [483, 224] width 967 height 448
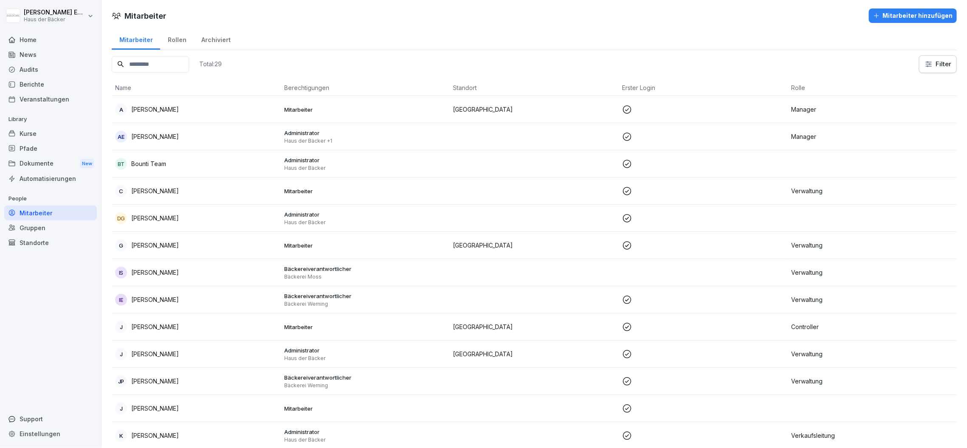
click at [78, 419] on div "Support" at bounding box center [50, 419] width 93 height 15
